Goal: Information Seeking & Learning: Learn about a topic

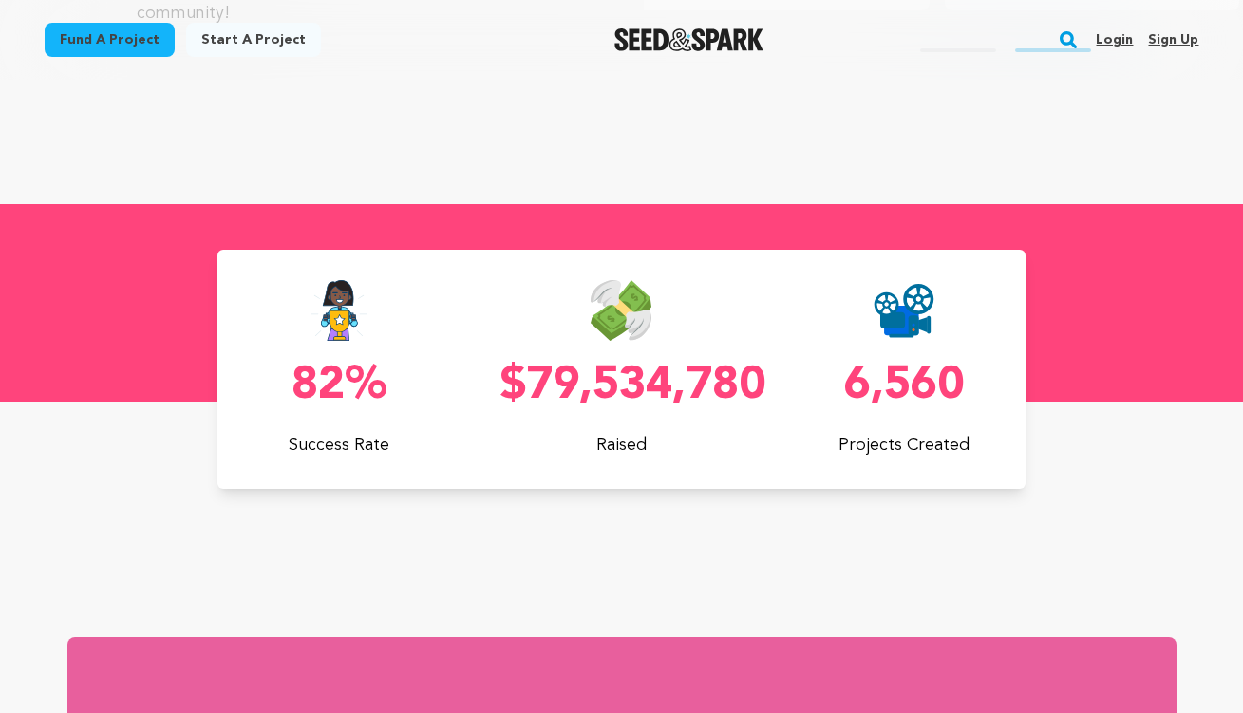
scroll to position [0, 324]
click at [705, 36] on img "Seed&Spark Homepage" at bounding box center [688, 39] width 149 height 23
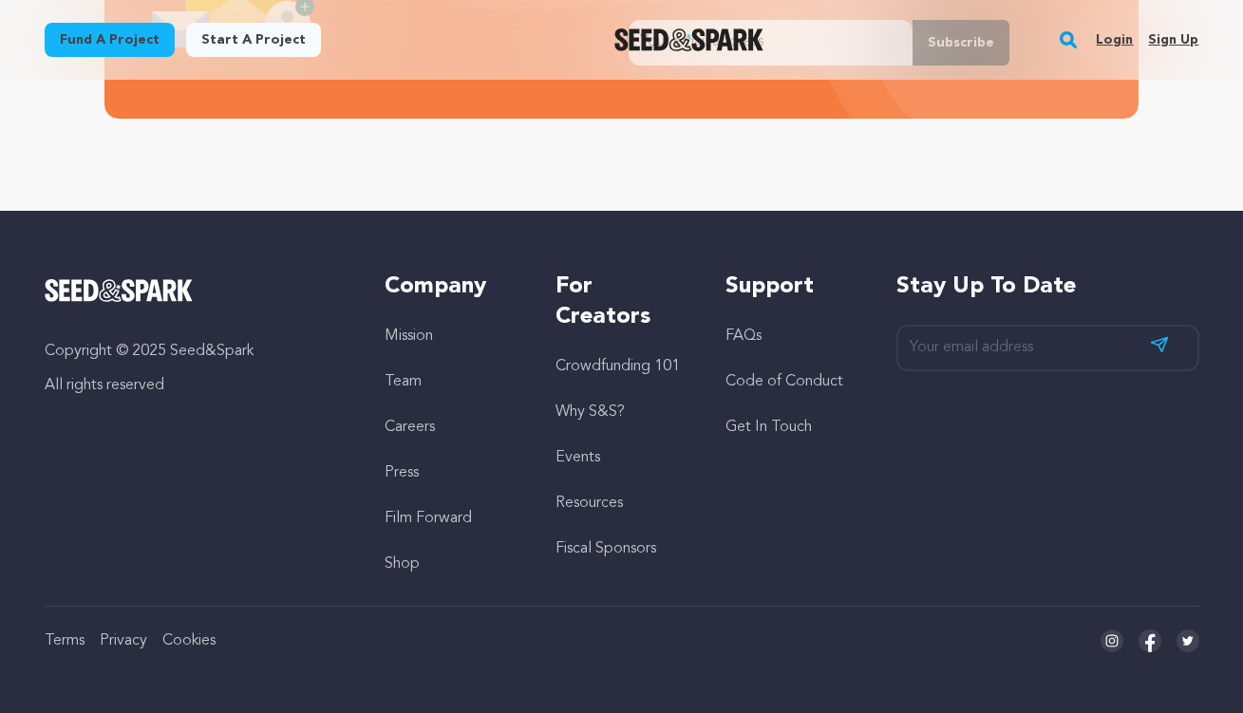
scroll to position [0, 324]
click at [637, 365] on link "Crowdfunding 101" at bounding box center [617, 366] width 124 height 15
